Goal: Task Accomplishment & Management: Use online tool/utility

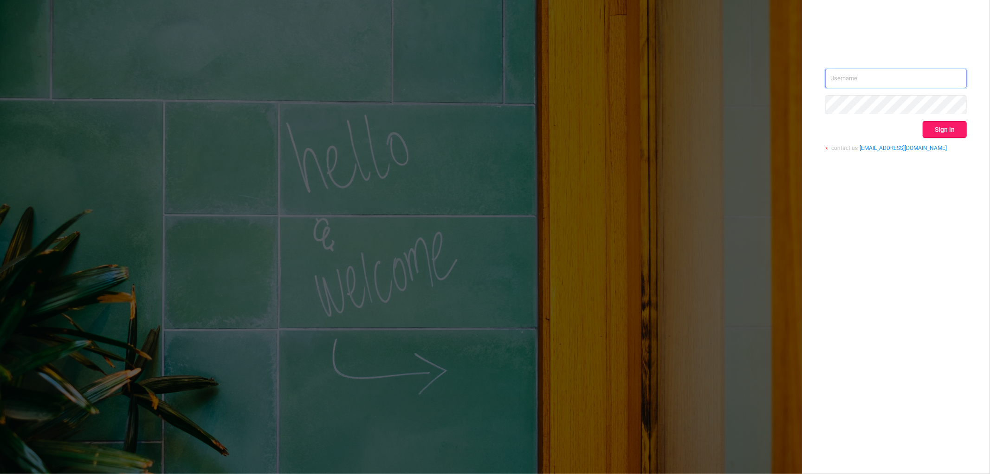
type input "[EMAIL_ADDRESS][DOMAIN_NAME]"
click at [942, 133] on button "Sign in" at bounding box center [944, 129] width 44 height 17
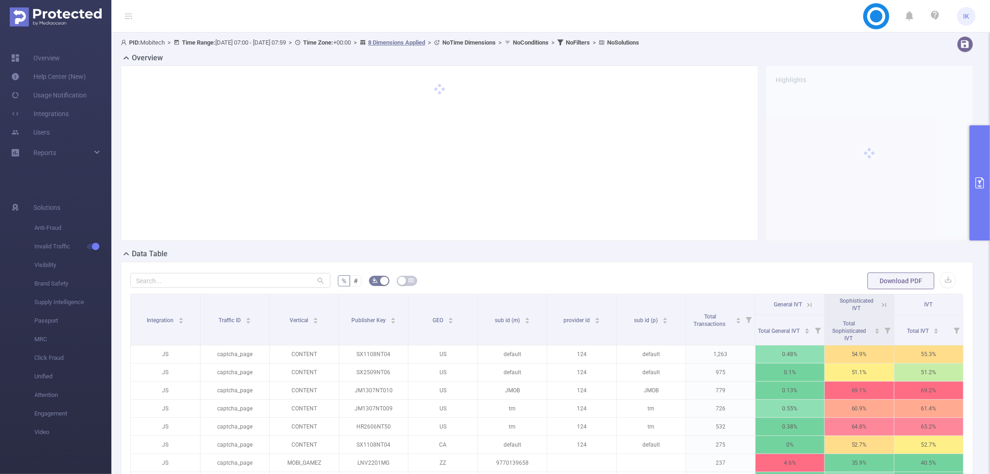
click at [975, 187] on icon "primary" at bounding box center [979, 182] width 8 height 11
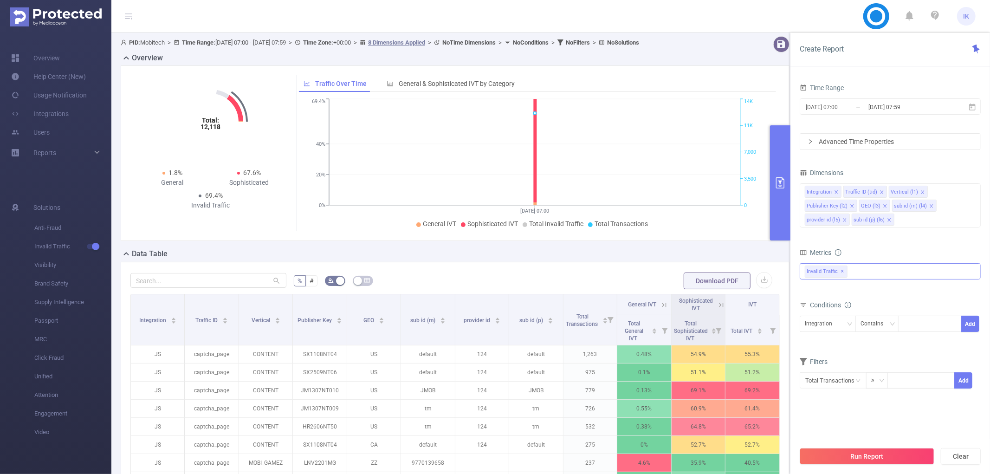
click at [884, 274] on div "Invalid Traffic ✕" at bounding box center [890, 271] width 181 height 16
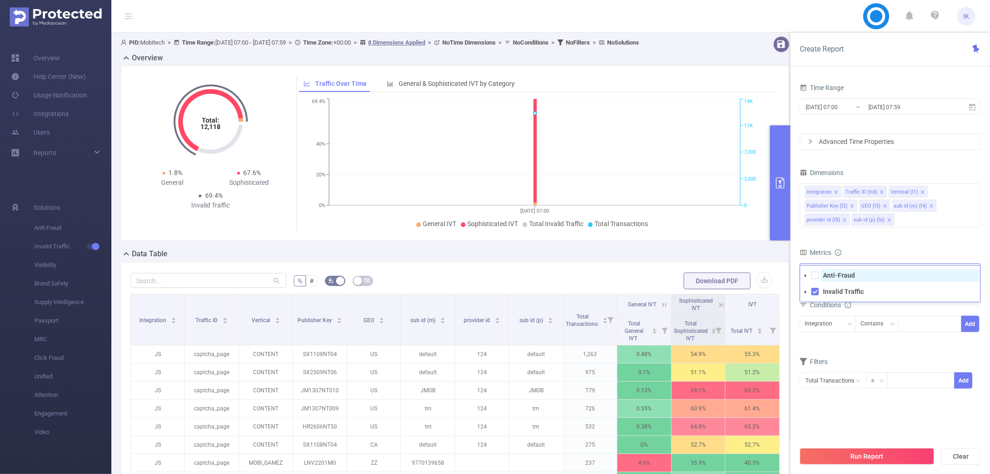
click at [881, 279] on span "Anti-Fraud" at bounding box center [899, 275] width 159 height 13
click at [962, 203] on div "Integration Traffic ID (tid) Vertical (l1) Publisher Key (l2) GEO (l3) sub id (…" at bounding box center [890, 205] width 181 height 44
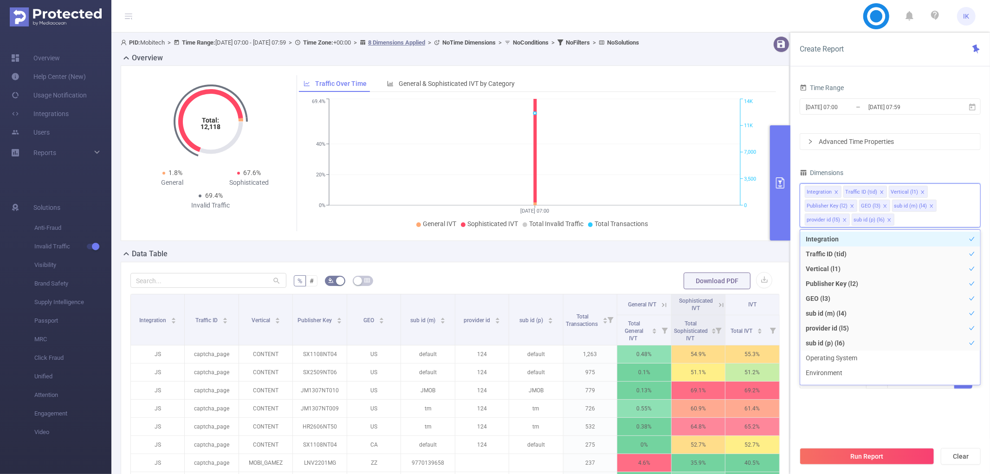
click at [903, 160] on div "Time Range [DATE] 07:00 _ [DATE] 07:59 Advanced Time Properties Dimensions Inte…" at bounding box center [890, 240] width 181 height 319
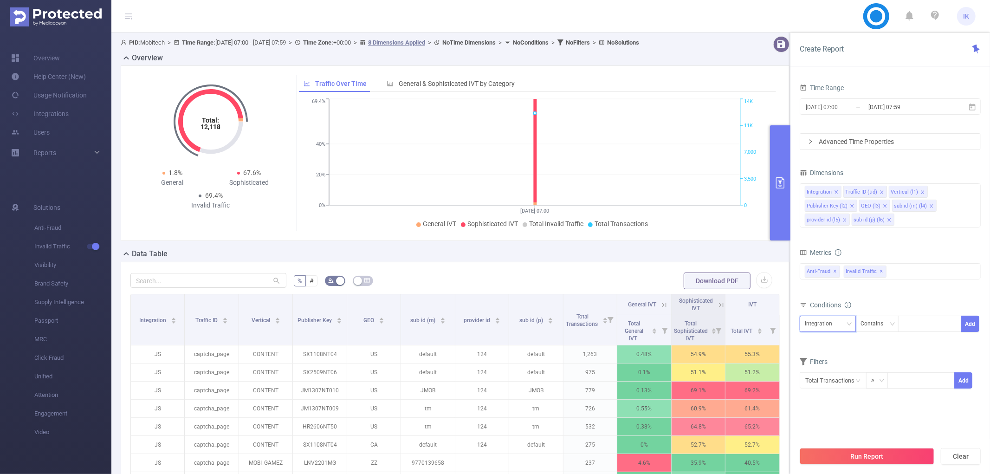
click at [837, 321] on div "Integration" at bounding box center [822, 323] width 34 height 15
click at [845, 382] on li "Publisher Key (l2)" at bounding box center [830, 381] width 61 height 15
click at [884, 325] on div "Contains" at bounding box center [874, 323] width 29 height 15
click at [882, 350] on li "Is" at bounding box center [886, 357] width 62 height 15
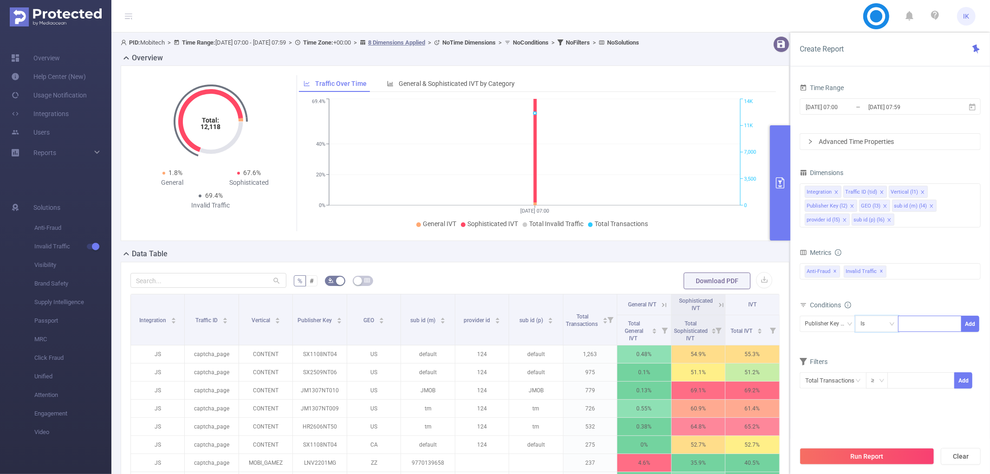
click at [906, 326] on input at bounding box center [905, 324] width 4 height 12
paste input "LNV2201MG"
type input "LNV2201MG"
click at [920, 342] on li "LNV2201MG" at bounding box center [929, 342] width 63 height 15
click at [971, 319] on button "Add" at bounding box center [970, 324] width 18 height 16
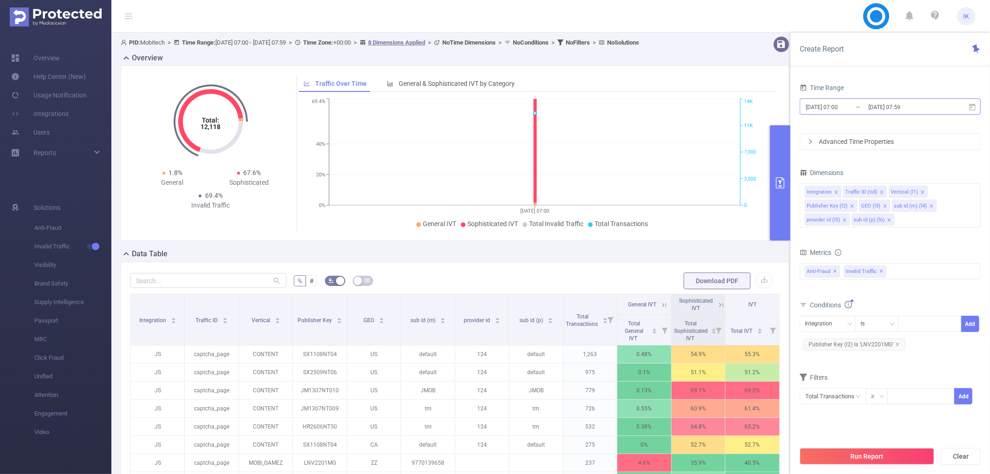
click at [857, 108] on input "[DATE] 07:00" at bounding box center [842, 107] width 75 height 13
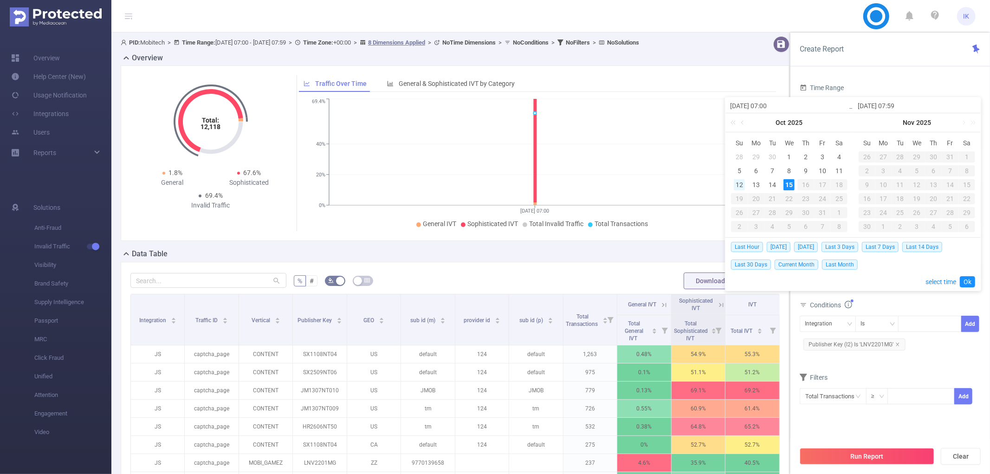
click at [740, 182] on div "12" at bounding box center [739, 184] width 11 height 11
click at [789, 181] on div "15" at bounding box center [788, 184] width 11 height 11
type input "[DATE] 07:00"
click at [961, 282] on link "Ok" at bounding box center [967, 281] width 15 height 11
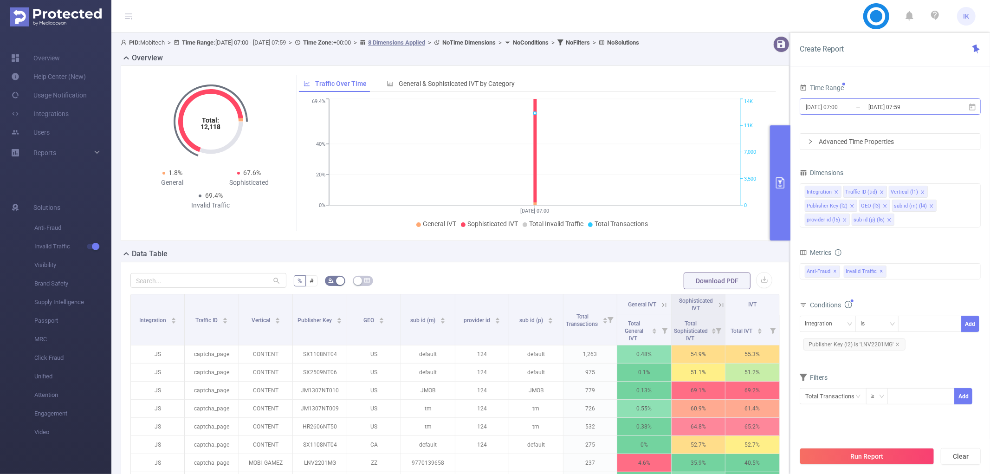
click at [878, 109] on input "[DATE] 07:59" at bounding box center [904, 107] width 75 height 13
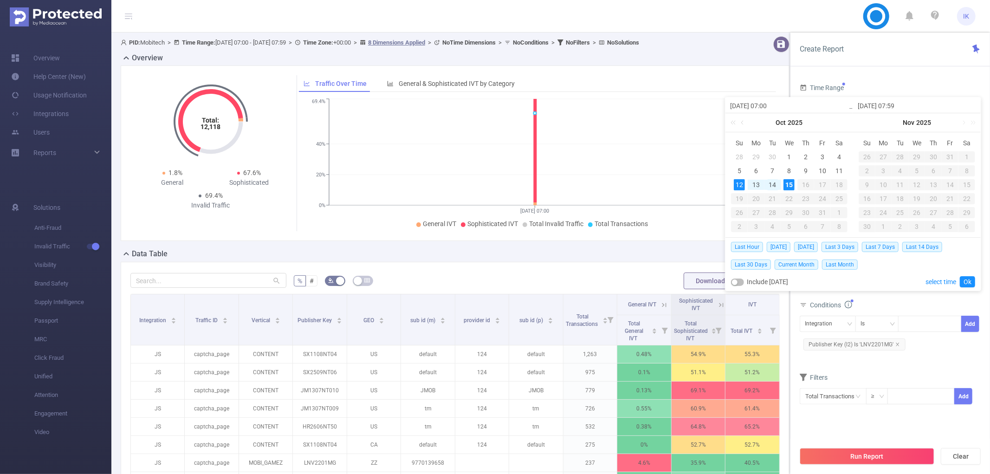
click at [770, 186] on div "14" at bounding box center [772, 184] width 11 height 11
click at [757, 186] on div "13" at bounding box center [755, 184] width 11 height 11
type input "[DATE] 07:00"
type input "[DATE] 07:59"
type input "[DATE] 07:00"
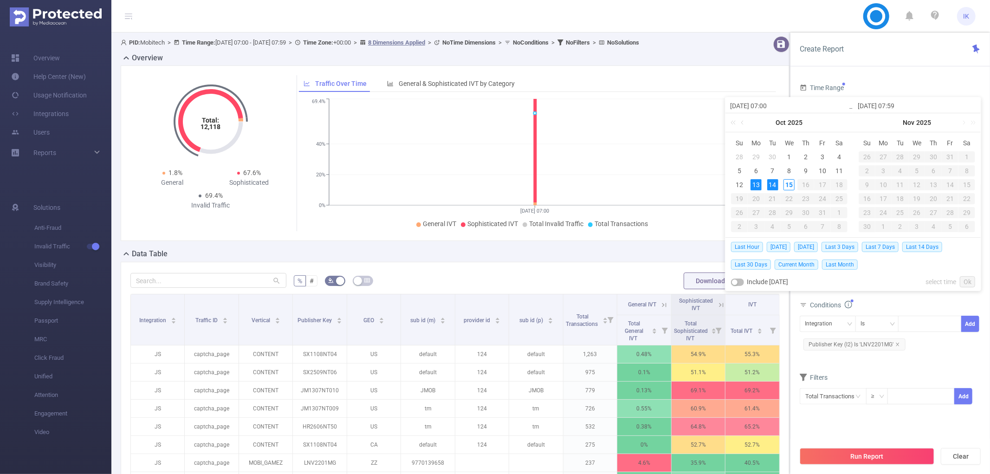
type input "[DATE] 07:59"
click at [791, 187] on div "15" at bounding box center [788, 184] width 11 height 11
click at [964, 277] on link "Ok" at bounding box center [967, 281] width 15 height 11
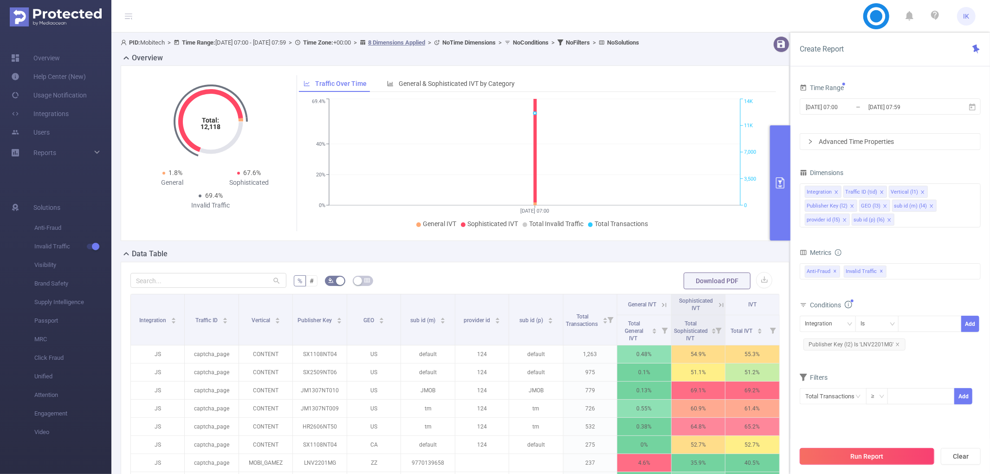
click at [874, 452] on button "Run Report" at bounding box center [867, 456] width 135 height 17
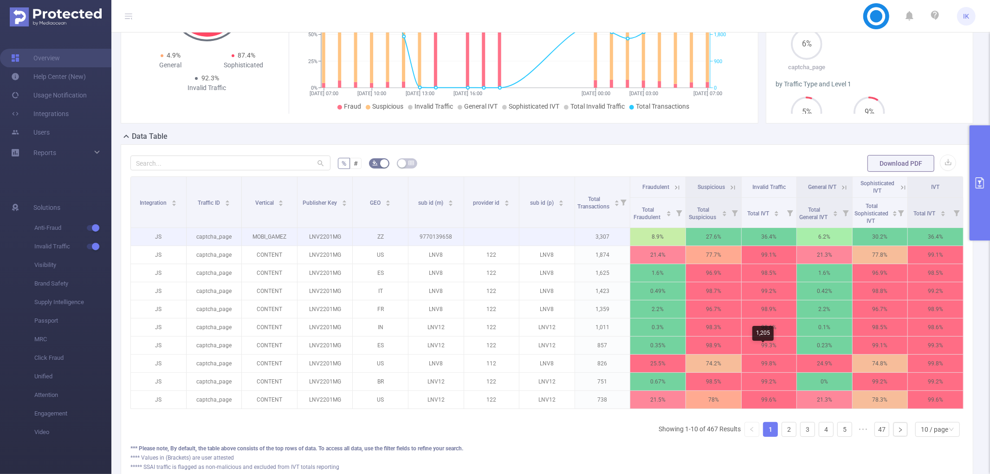
scroll to position [192, 0]
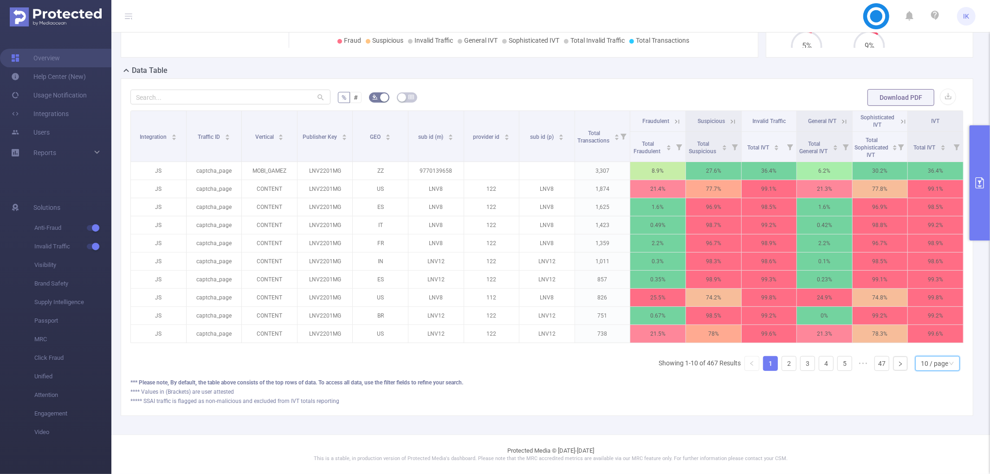
click at [921, 358] on div "10 / page" at bounding box center [934, 363] width 27 height 14
click at [919, 348] on li "50 / page" at bounding box center [929, 355] width 45 height 15
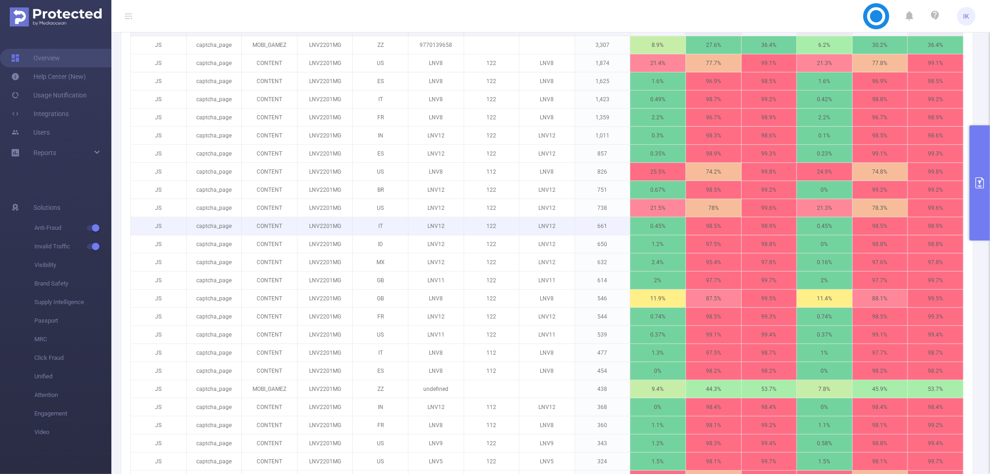
scroll to position [206, 0]
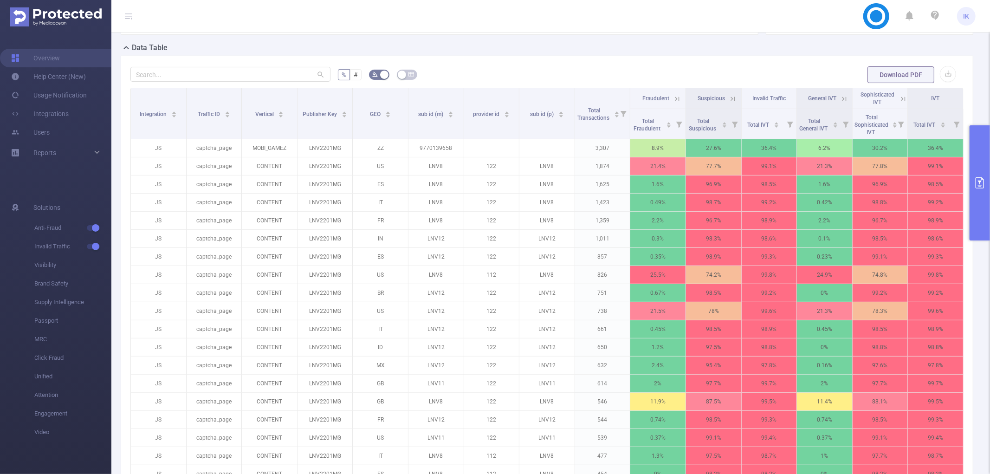
click at [731, 98] on icon at bounding box center [733, 99] width 4 height 4
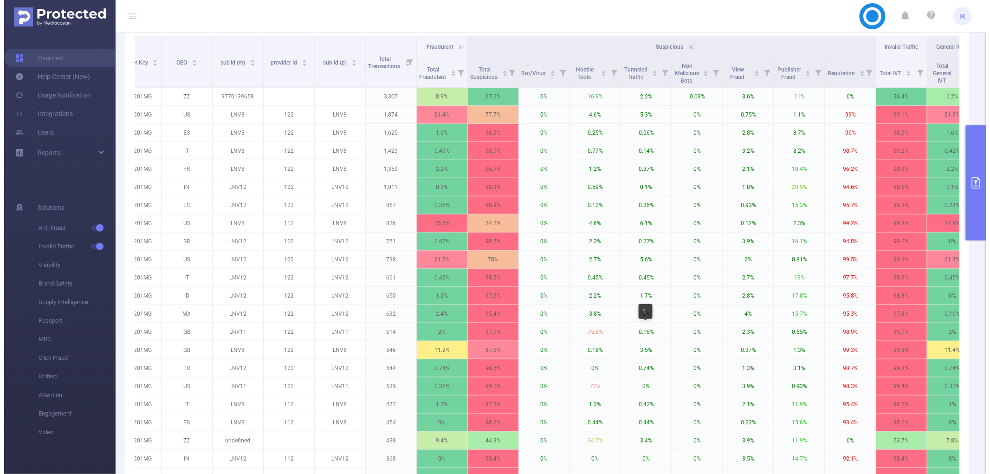
scroll to position [52, 0]
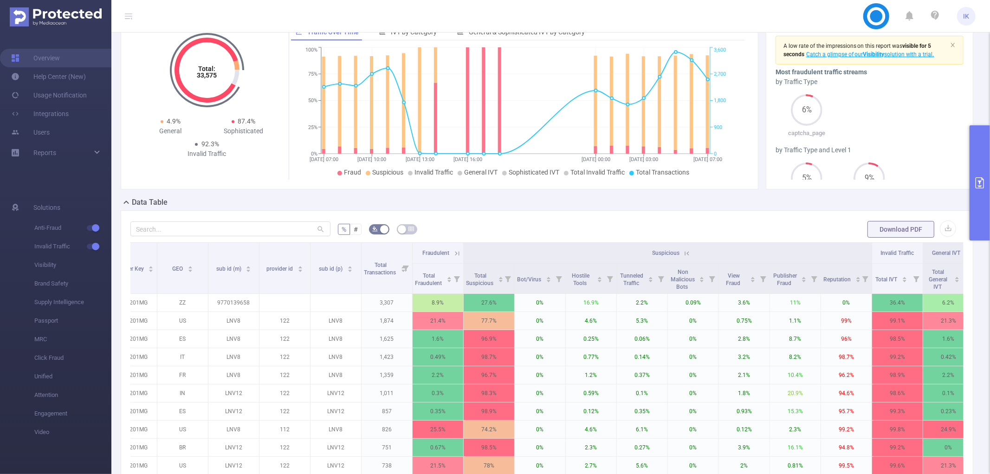
click at [686, 251] on icon at bounding box center [687, 253] width 8 height 8
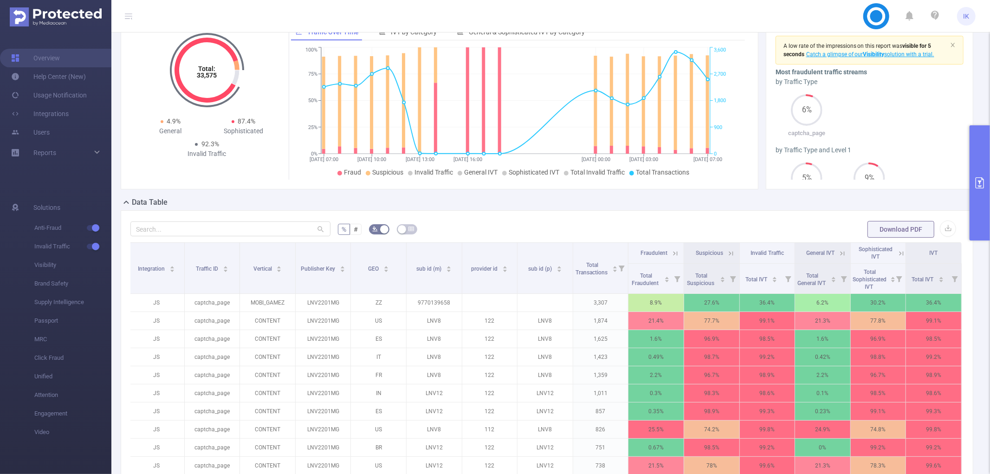
scroll to position [0, 1]
click at [897, 252] on icon at bounding box center [901, 253] width 8 height 8
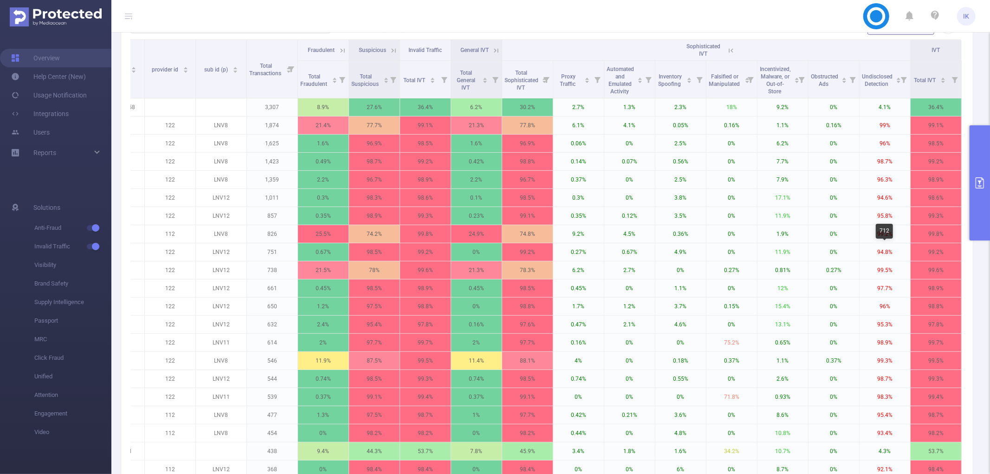
scroll to position [0, 0]
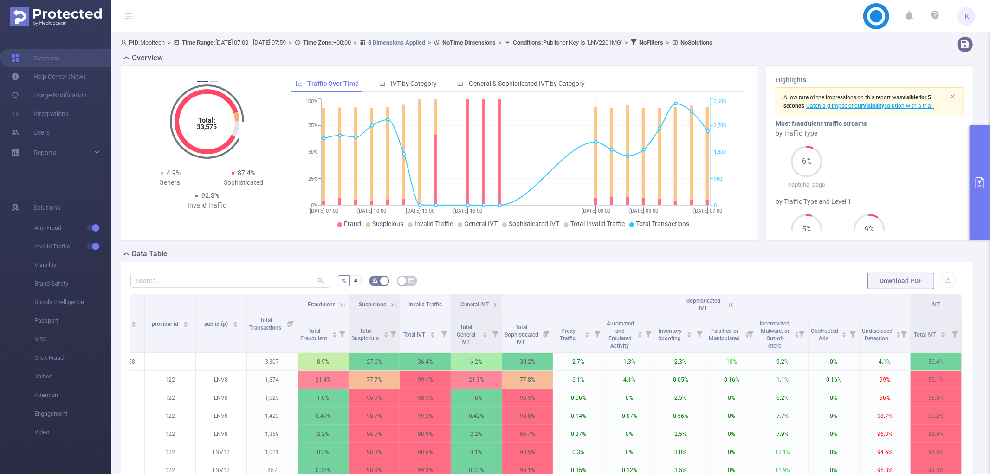
click at [729, 302] on icon at bounding box center [731, 305] width 8 height 8
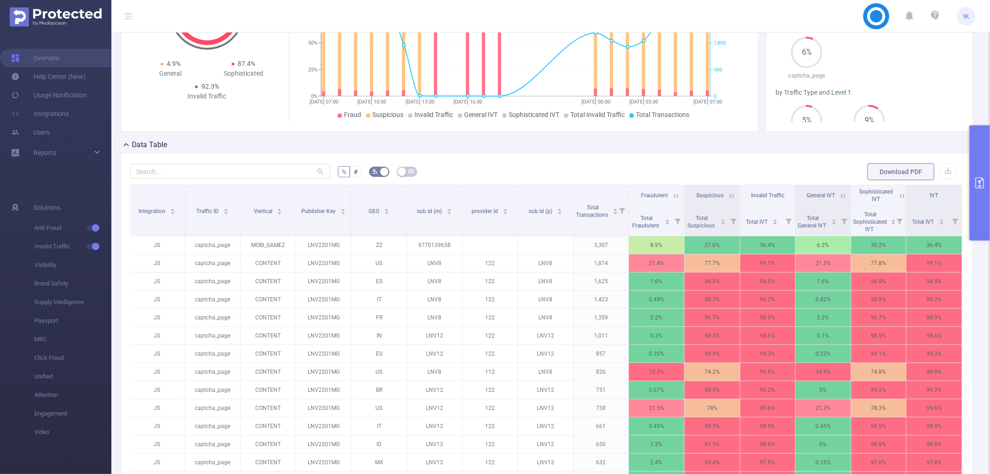
scroll to position [206, 0]
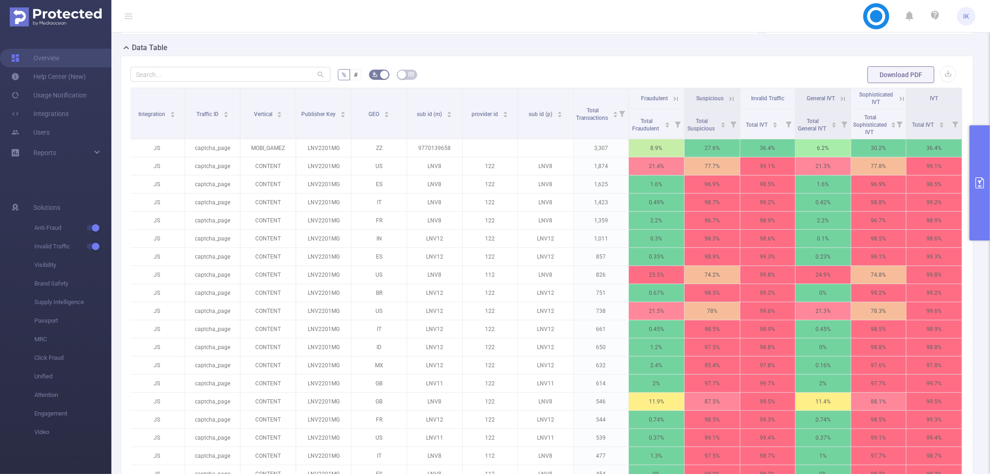
click at [727, 99] on icon at bounding box center [731, 99] width 8 height 8
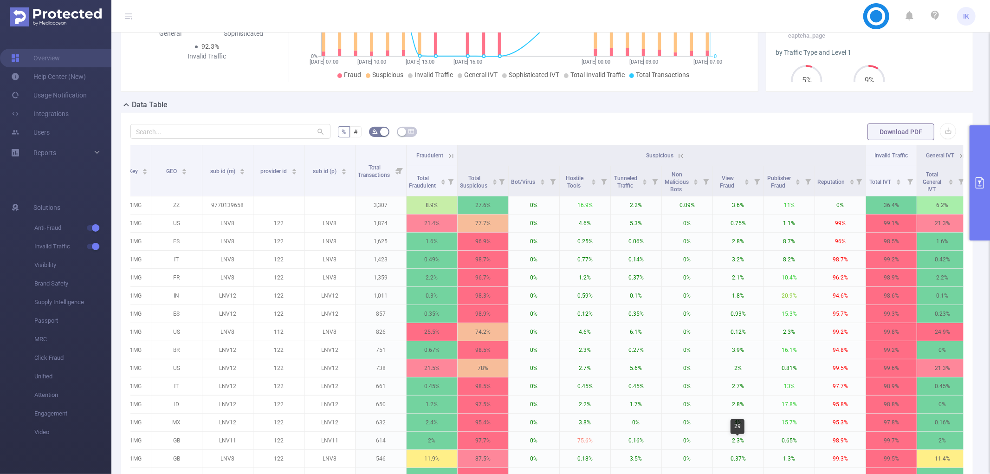
scroll to position [52, 0]
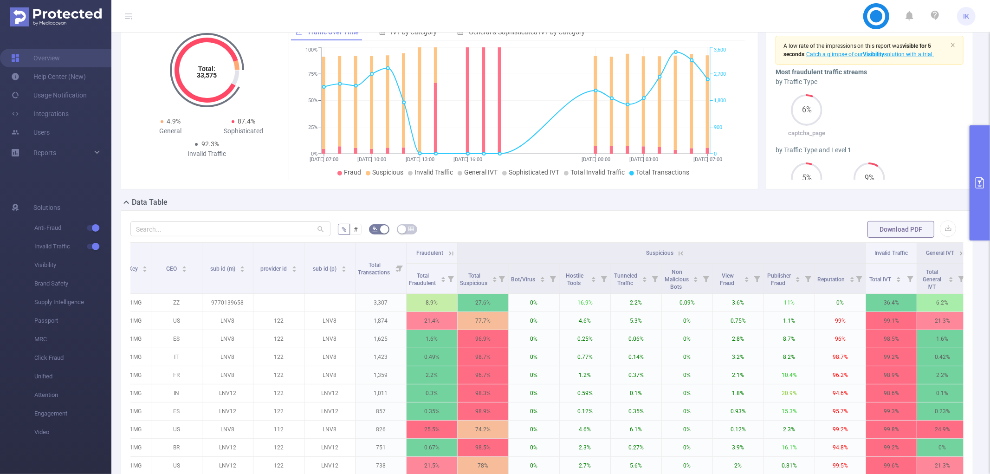
click at [679, 254] on icon at bounding box center [681, 253] width 8 height 8
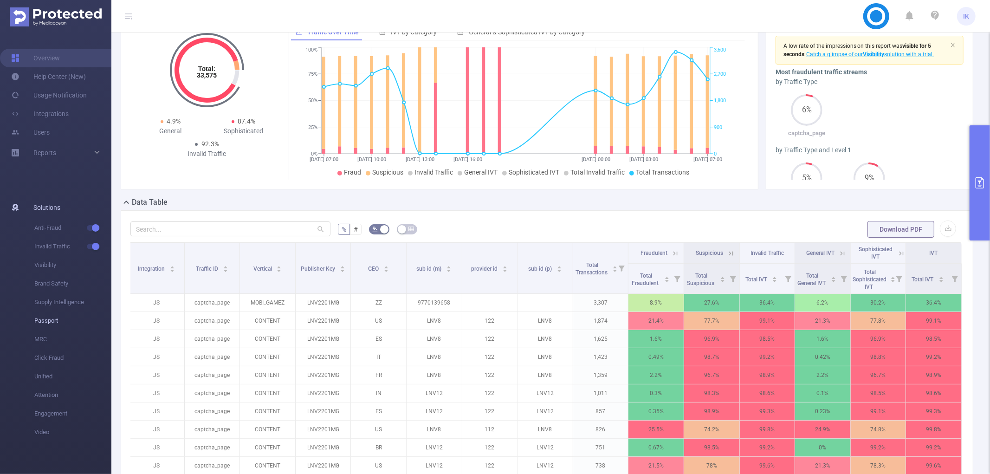
scroll to position [0, 1]
